Goal: Task Accomplishment & Management: Complete application form

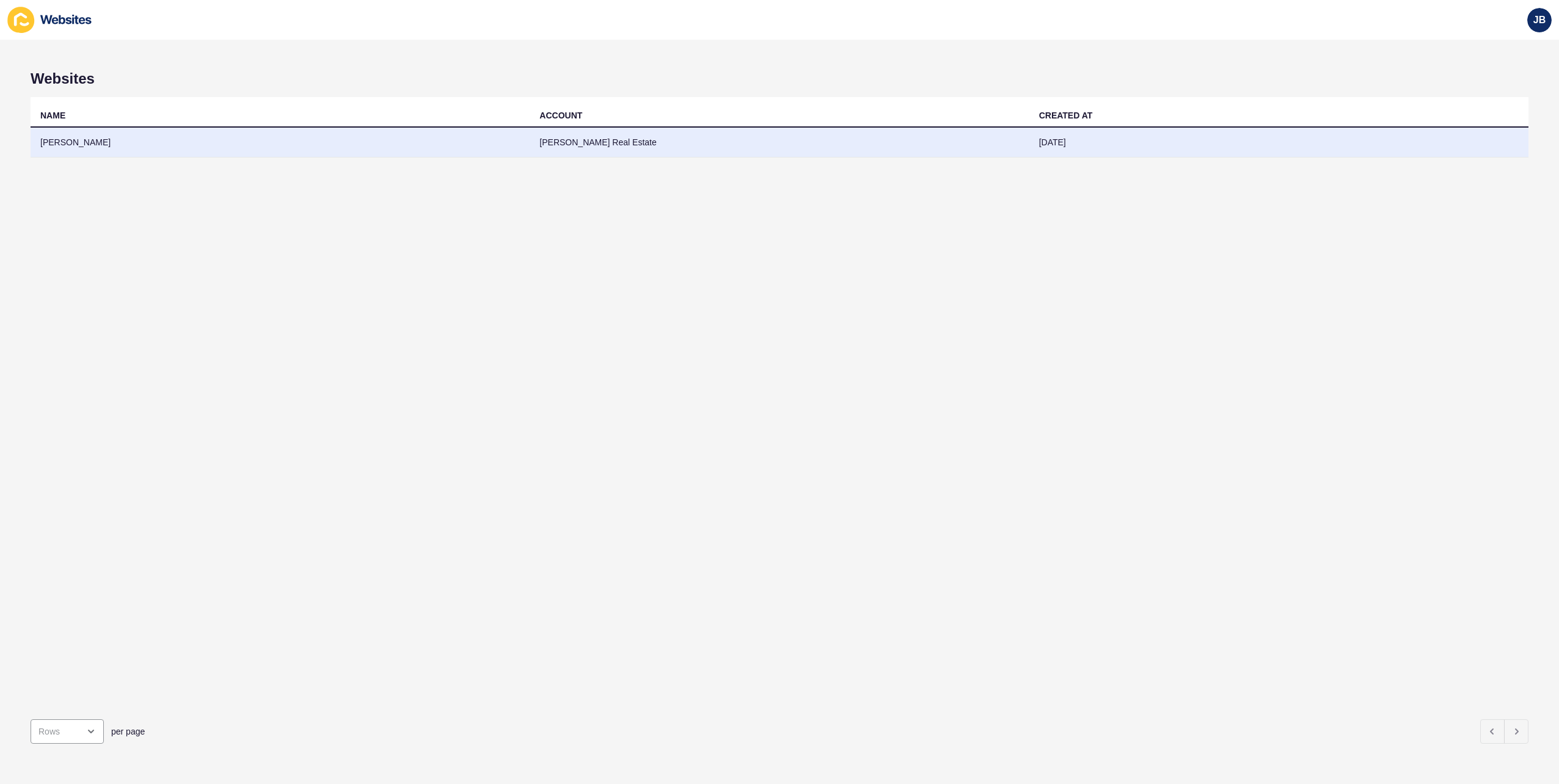
click at [60, 142] on td "[PERSON_NAME]" at bounding box center [280, 142] width 499 height 30
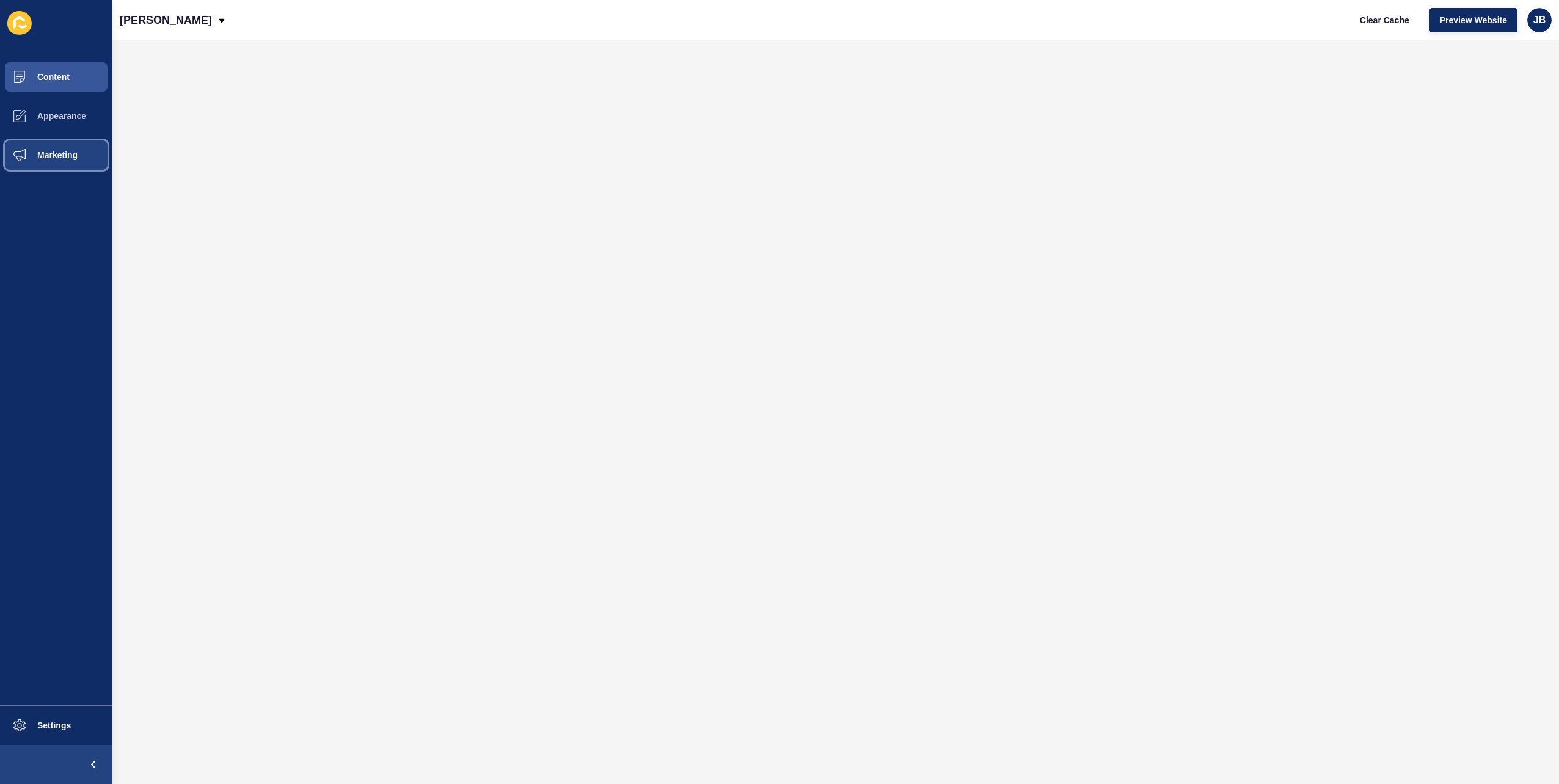
click at [47, 155] on span "Marketing" at bounding box center [38, 155] width 80 height 10
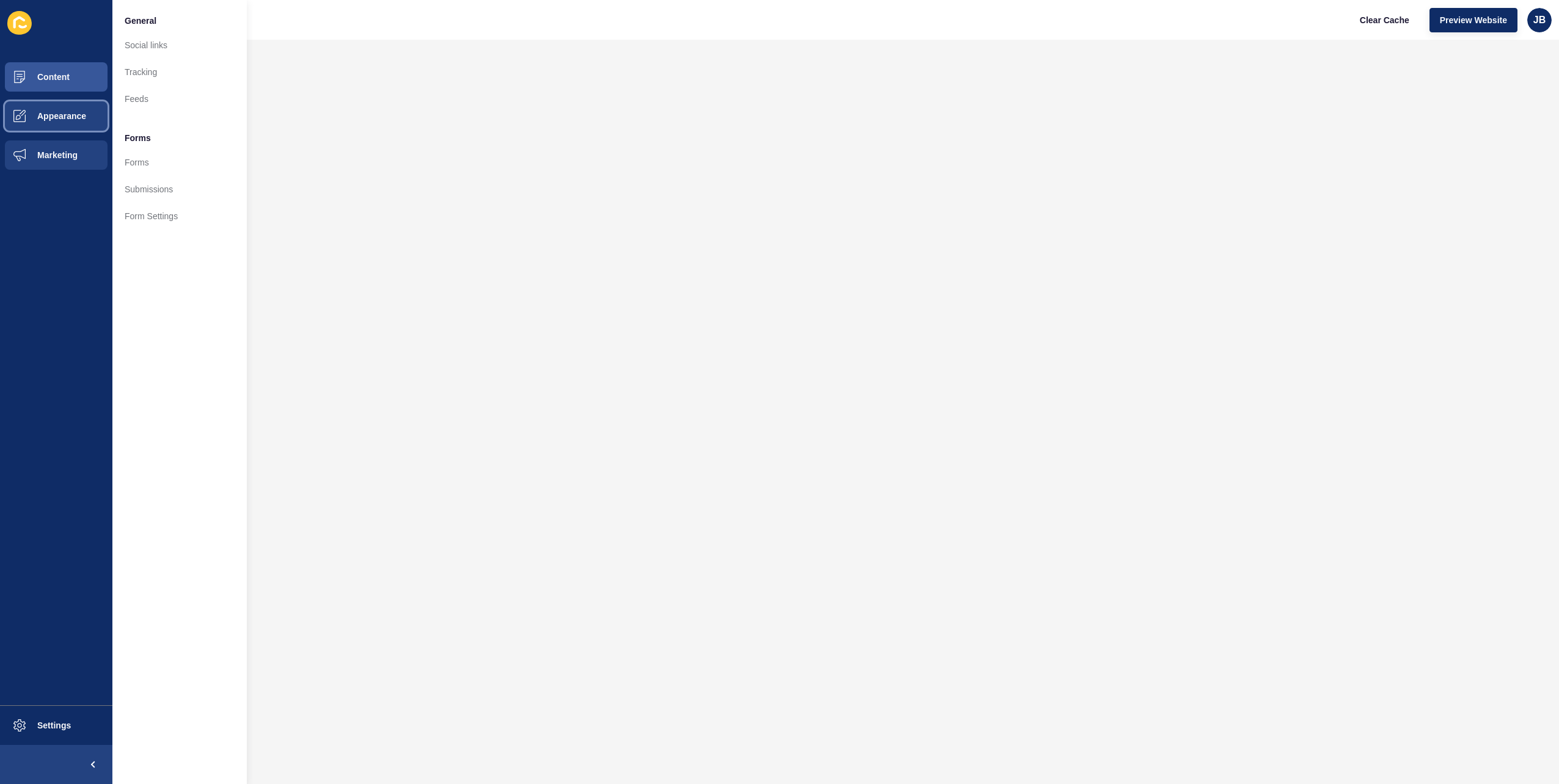
click at [52, 128] on button "Appearance" at bounding box center [56, 115] width 113 height 39
click at [36, 147] on span at bounding box center [19, 155] width 39 height 39
click at [61, 722] on span "Settings" at bounding box center [35, 725] width 73 height 10
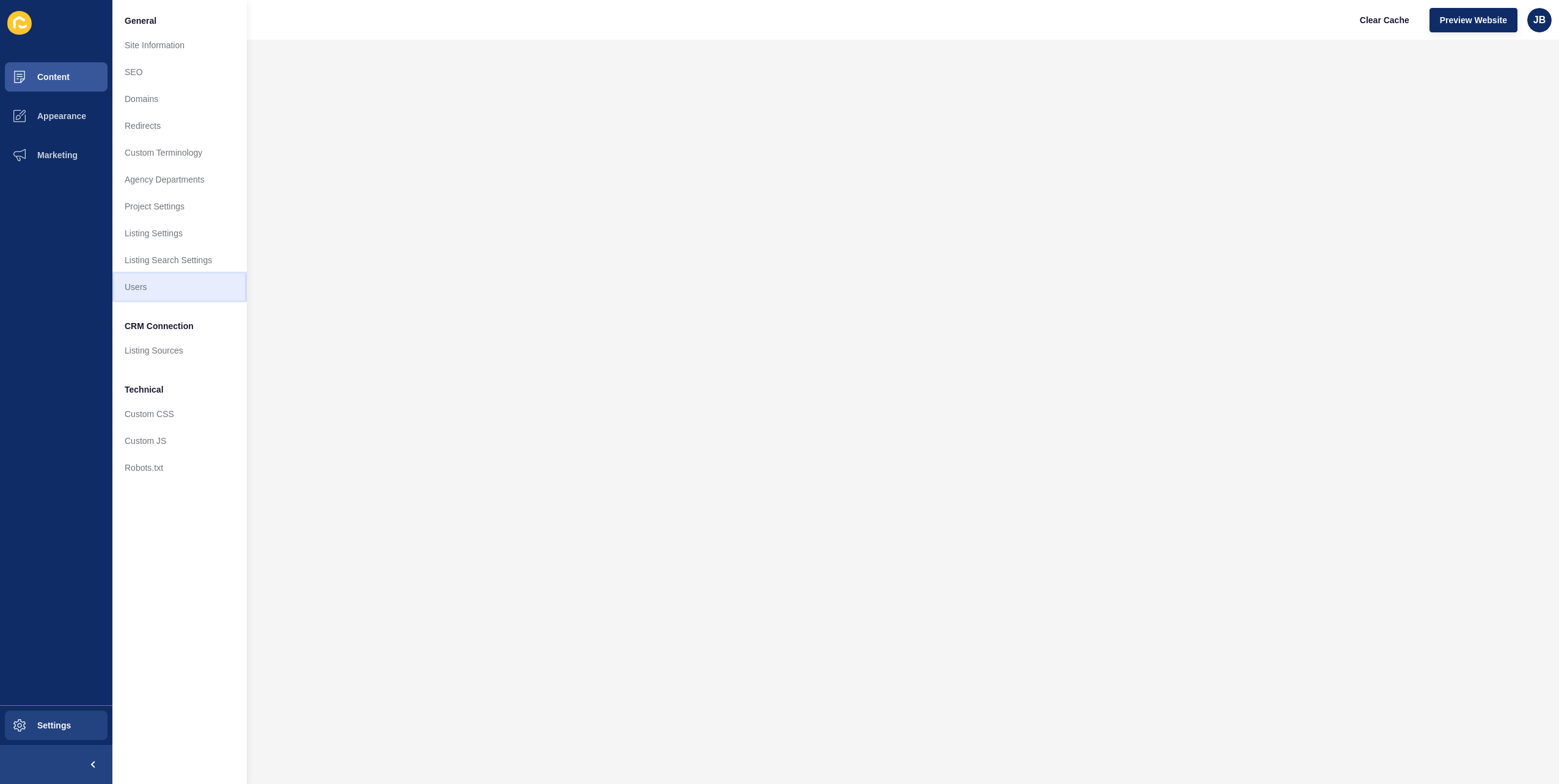
click at [124, 286] on link "Users" at bounding box center [180, 286] width 134 height 26
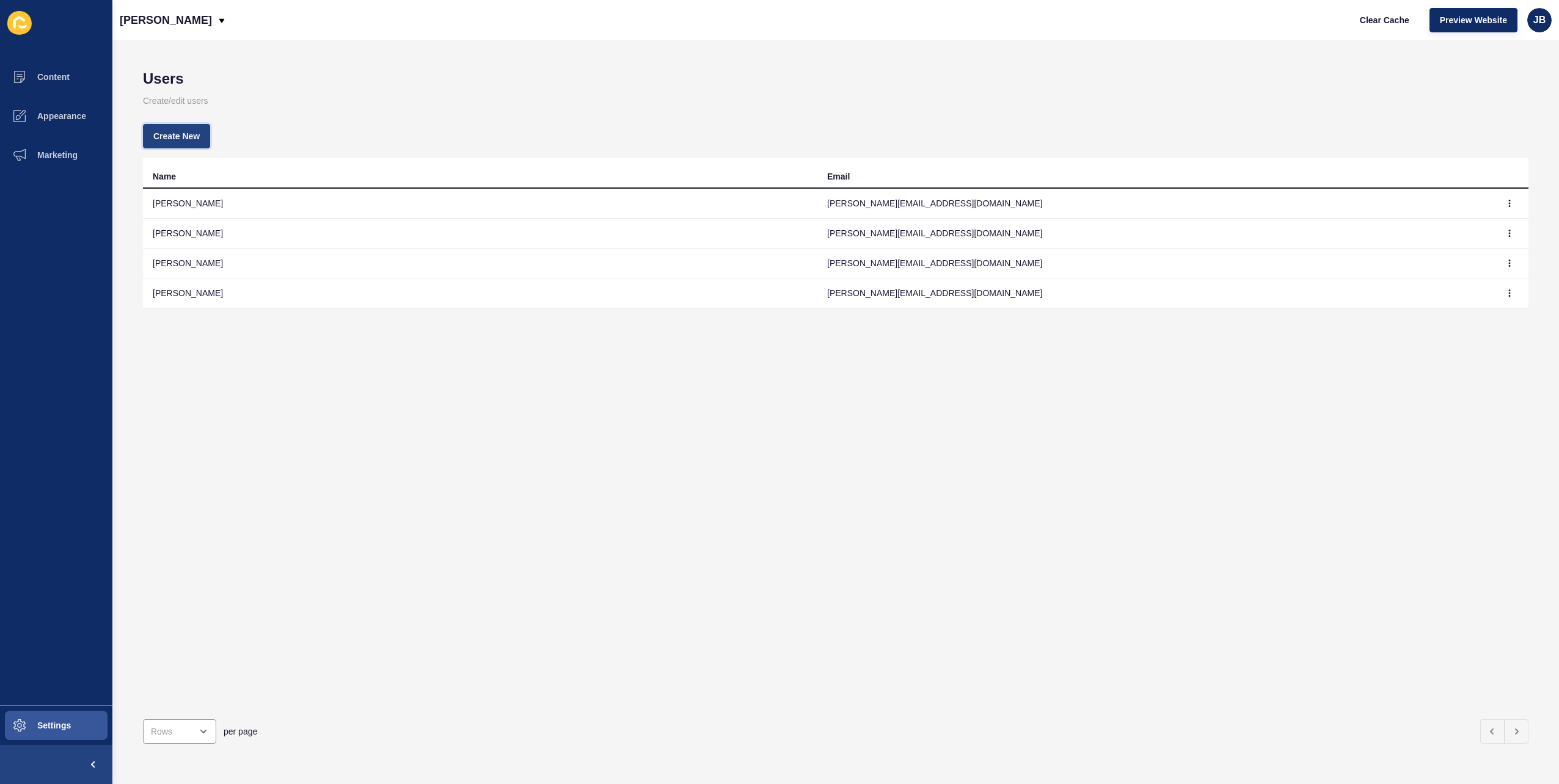
click at [176, 132] on span "Create New" at bounding box center [176, 136] width 46 height 12
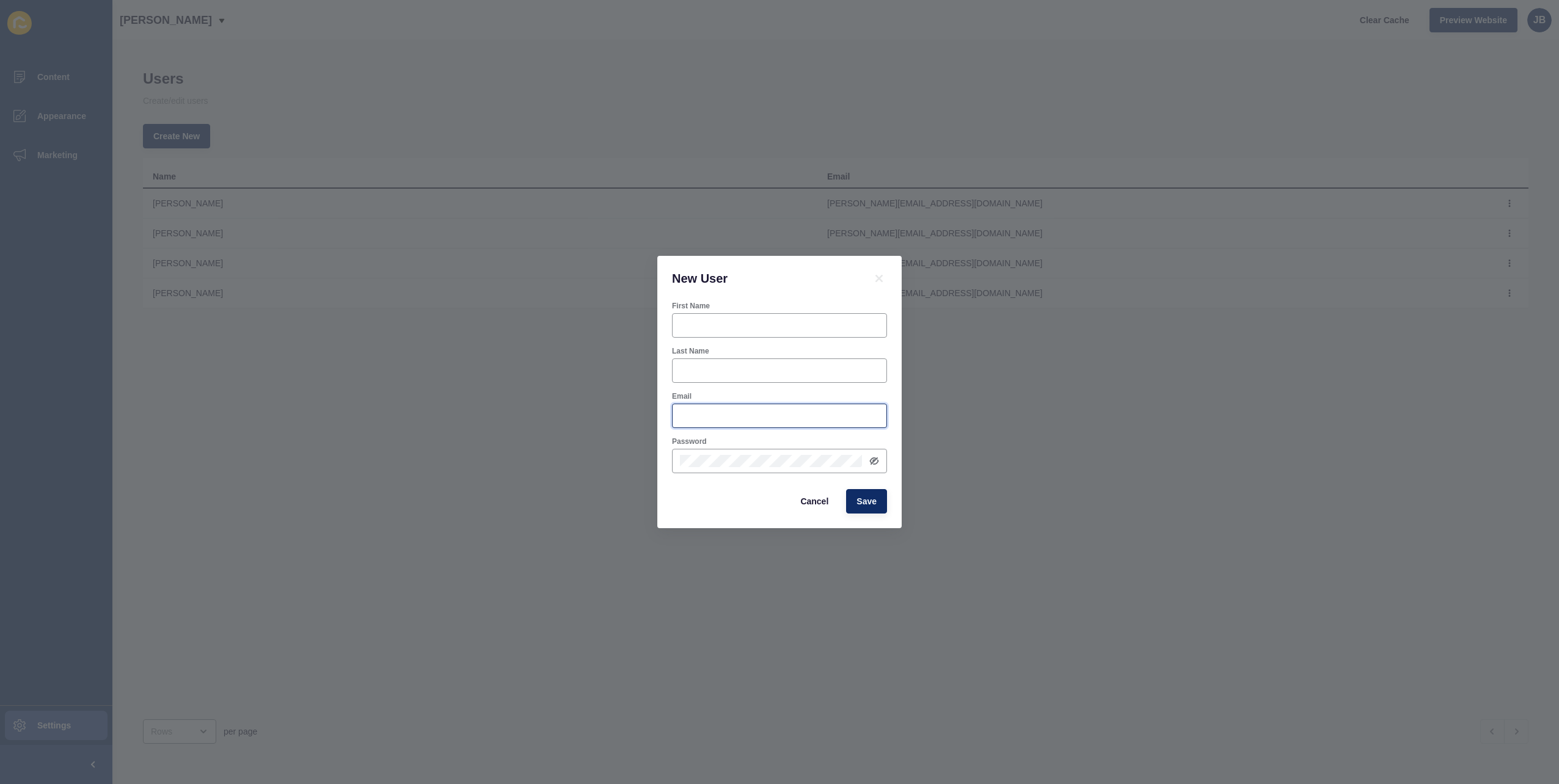
type input "[PERSON_NAME][EMAIL_ADDRESS][DOMAIN_NAME]"
click at [707, 322] on input "First Name" at bounding box center [780, 325] width 199 height 12
type input "[PERSON_NAME]"
click at [694, 417] on input "[PERSON_NAME][EMAIL_ADDRESS][DOMAIN_NAME]" at bounding box center [780, 416] width 199 height 12
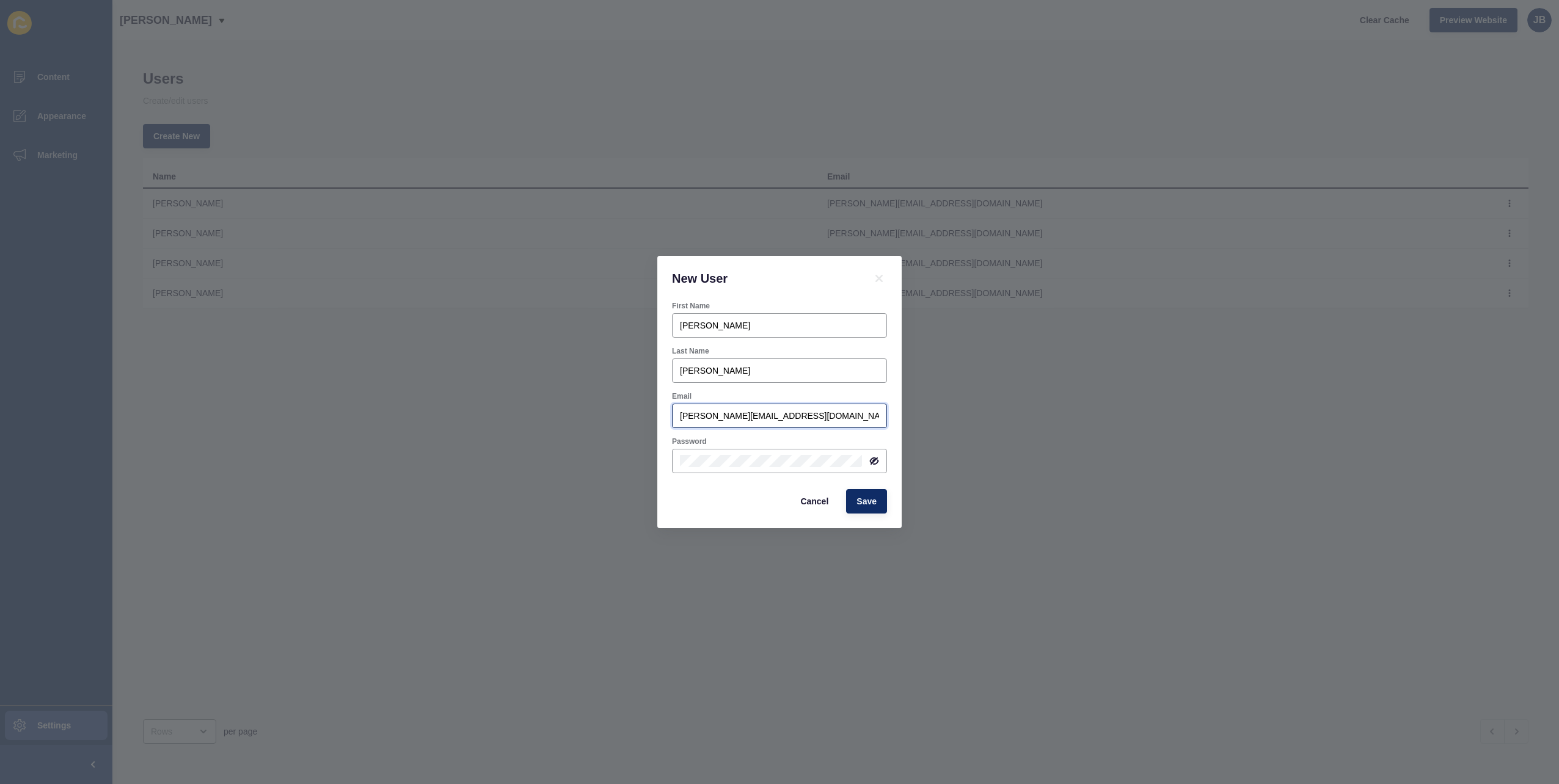
click at [694, 417] on input "[PERSON_NAME][EMAIL_ADDRESS][DOMAIN_NAME]" at bounding box center [780, 416] width 199 height 12
click at [694, 416] on input "[PERSON_NAME][EMAIL_ADDRESS][DOMAIN_NAME]" at bounding box center [780, 416] width 199 height 12
drag, startPoint x: 694, startPoint y: 415, endPoint x: 675, endPoint y: 407, distance: 20.6
click at [657, 412] on div "New User First Name [PERSON_NAME] Last Name [PERSON_NAME] [PERSON_NAME][EMAIL_A…" at bounding box center [780, 392] width 1559 height 784
type input "[PERSON_NAME][EMAIL_ADDRESS][DOMAIN_NAME]"
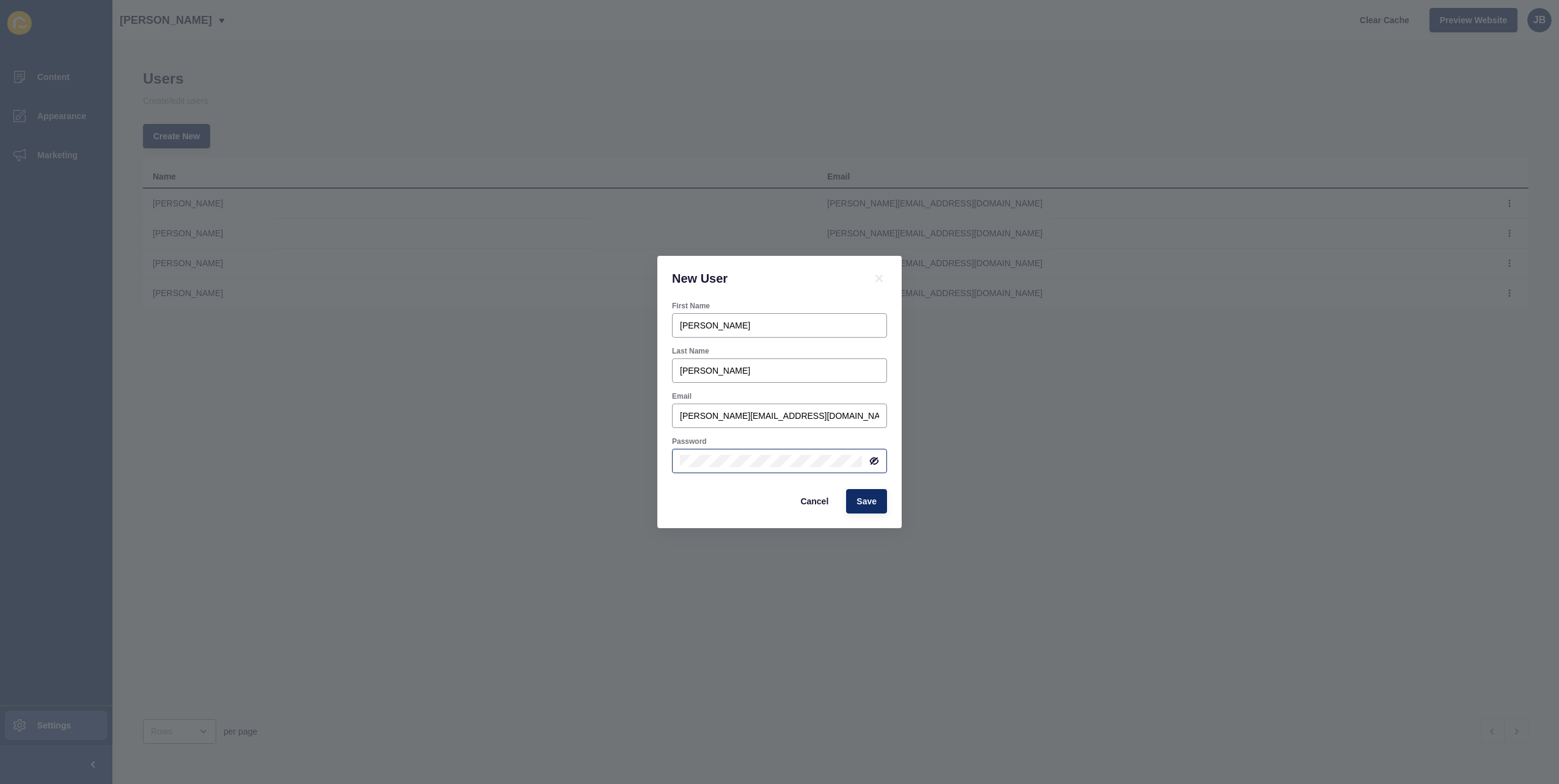
click at [875, 460] on icon at bounding box center [873, 460] width 6 height 6
click at [871, 501] on span "Save" at bounding box center [866, 501] width 20 height 12
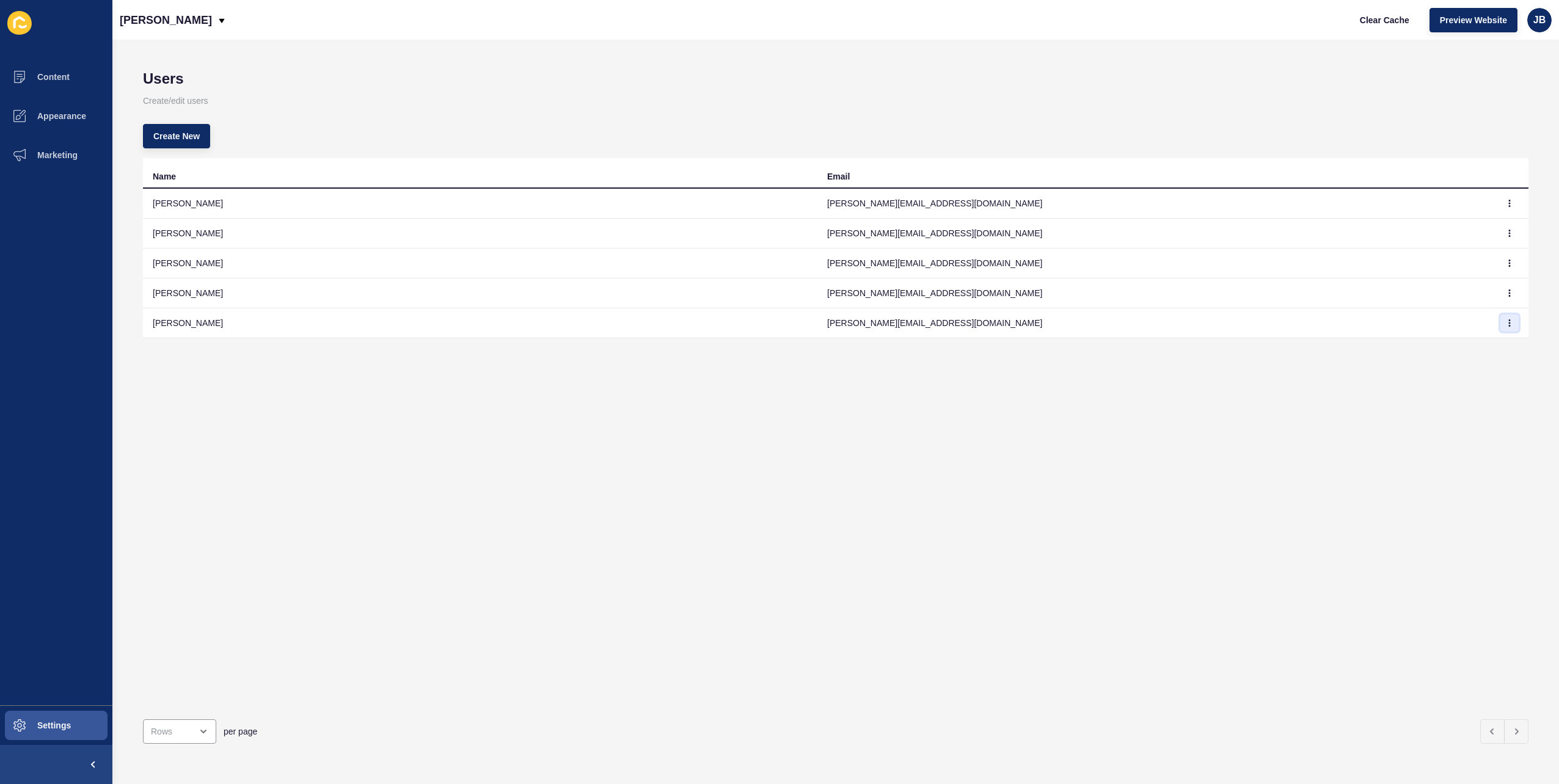
click at [1505, 322] on icon "button" at bounding box center [1508, 323] width 7 height 7
click at [1462, 345] on link "Edit" at bounding box center [1466, 347] width 85 height 26
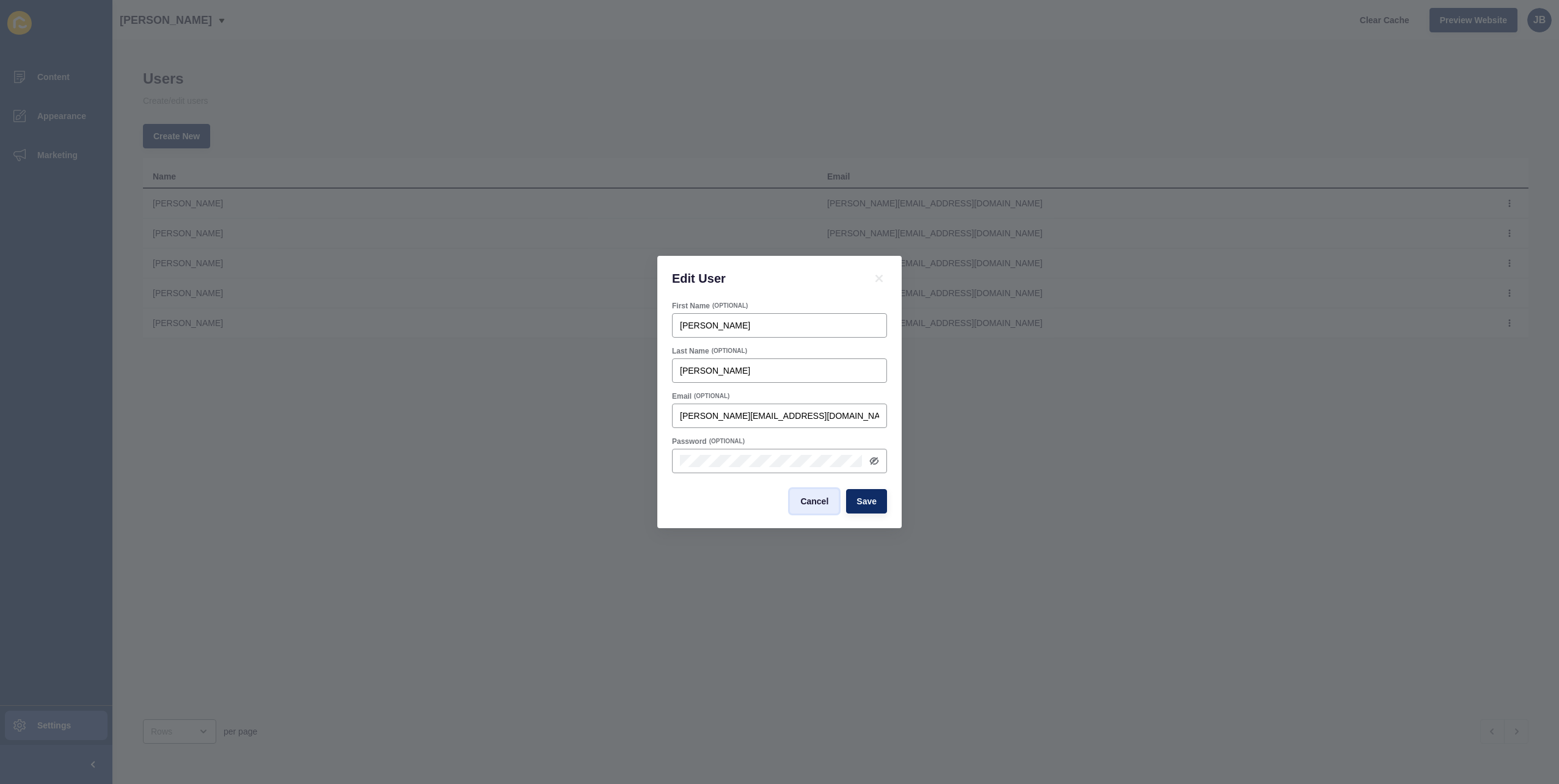
click at [806, 498] on span "Cancel" at bounding box center [814, 501] width 28 height 12
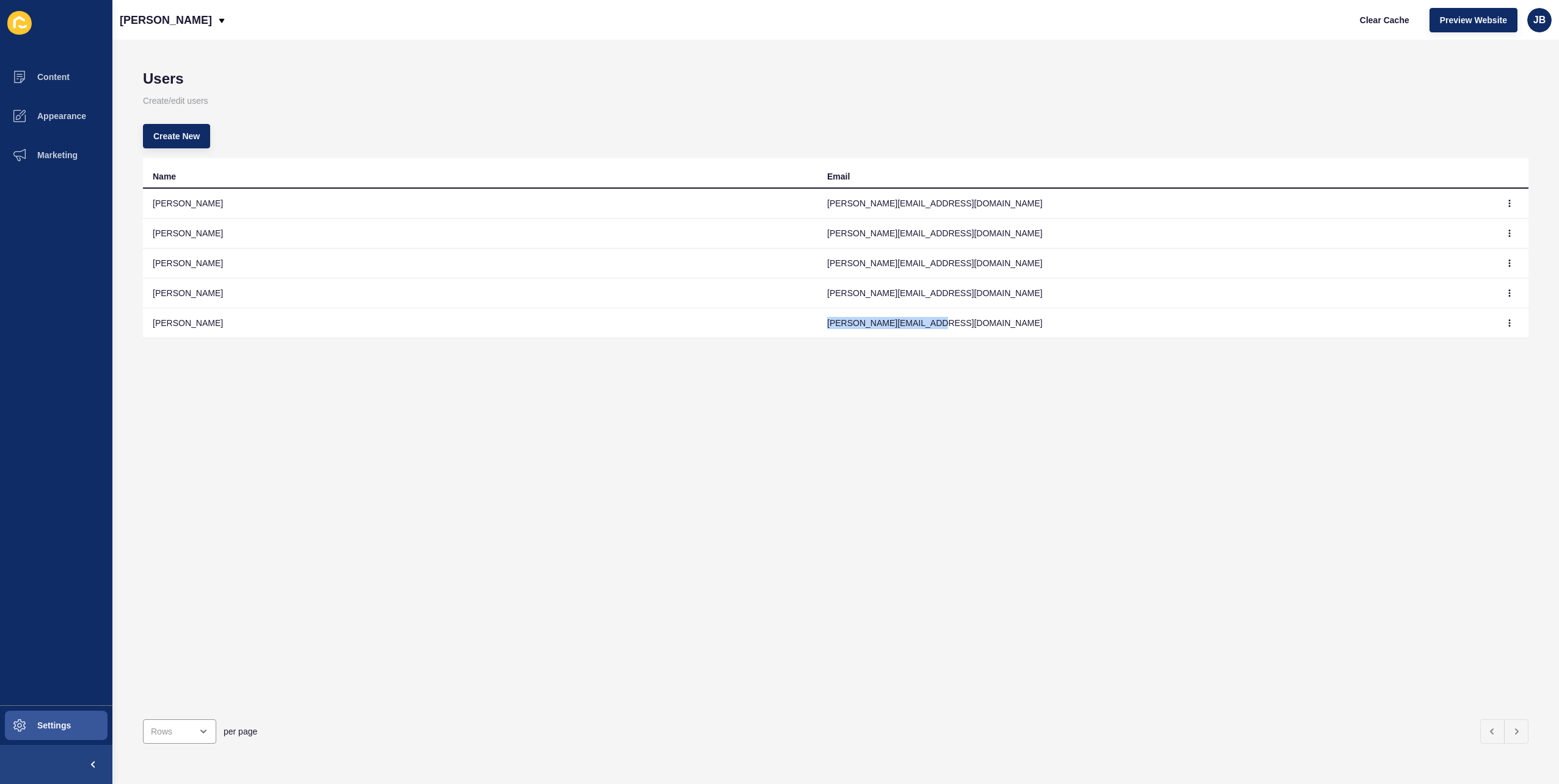
drag, startPoint x: 915, startPoint y: 321, endPoint x: 816, endPoint y: 329, distance: 99.3
click at [818, 328] on td "[PERSON_NAME][EMAIL_ADDRESS][DOMAIN_NAME]" at bounding box center [1155, 323] width 674 height 30
click at [985, 464] on div "Name Email [PERSON_NAME] [PERSON_NAME][EMAIL_ADDRESS][DOMAIN_NAME] [PERSON_NAME…" at bounding box center [836, 434] width 1385 height 551
